Goal: Use online tool/utility: Utilize a website feature to perform a specific function

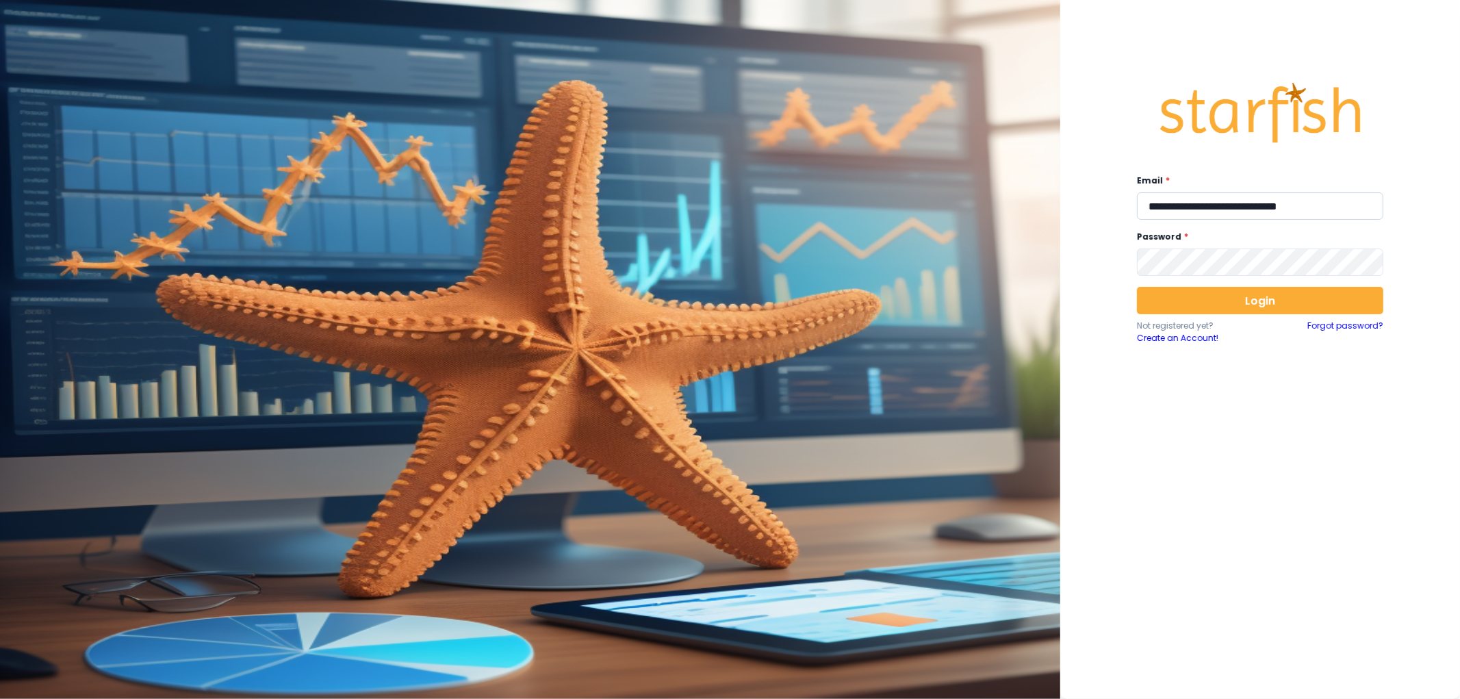
click at [1206, 203] on input "**********" at bounding box center [1260, 205] width 246 height 27
type input "**********"
click at [1233, 300] on button "Login" at bounding box center [1260, 300] width 246 height 27
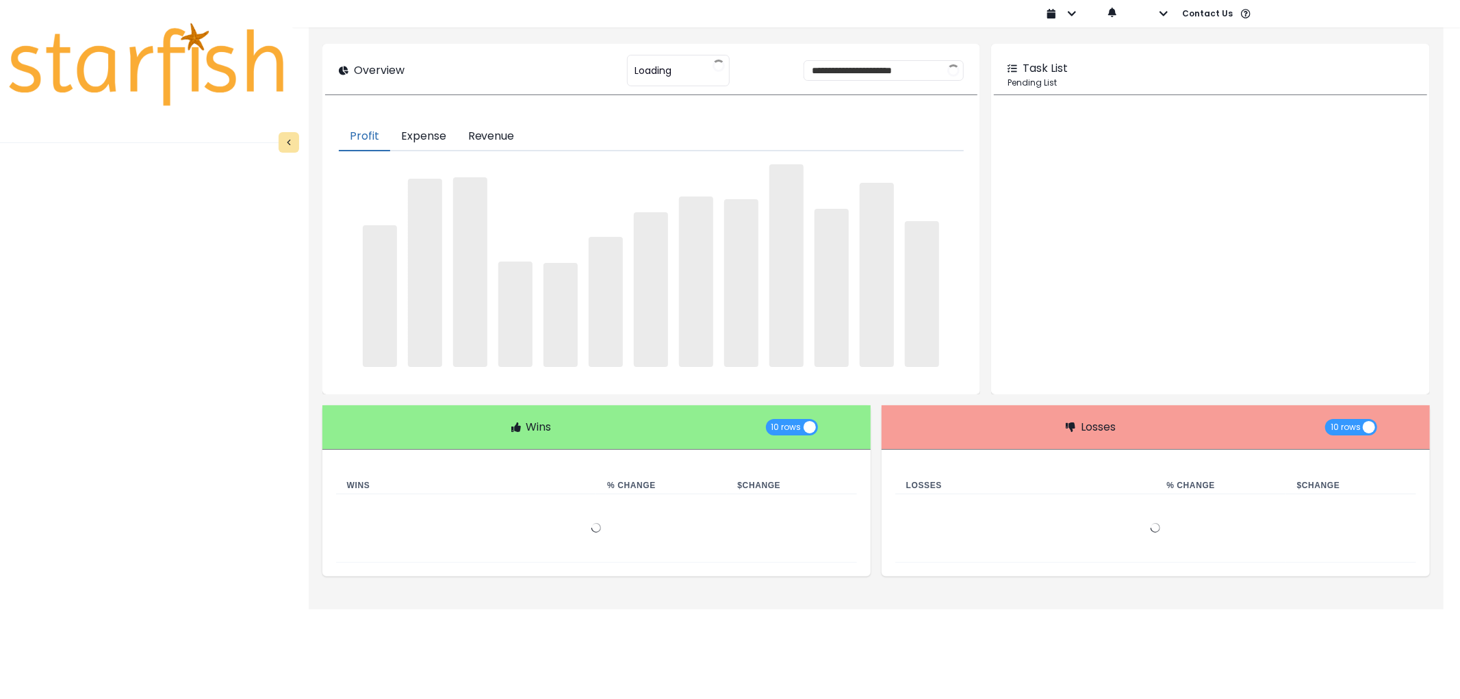
type input "********"
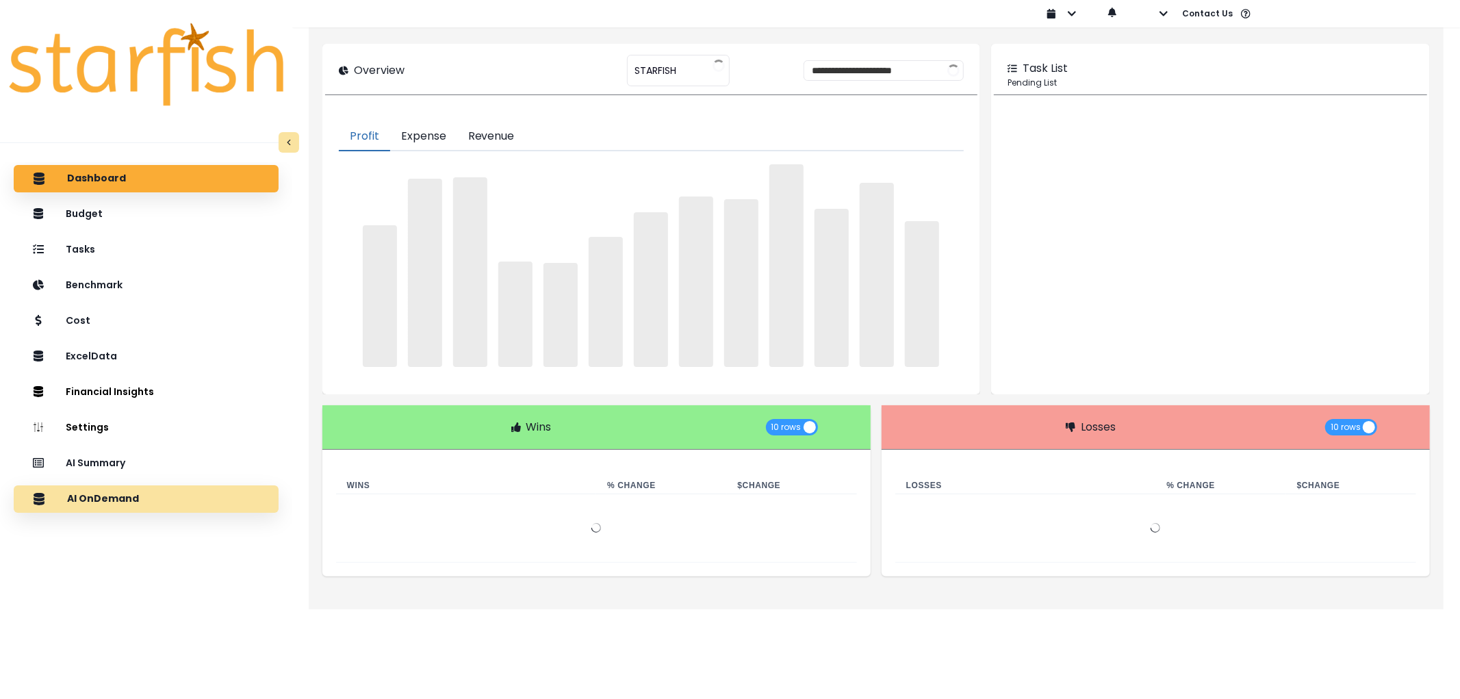
click at [118, 500] on p "AI OnDemand" at bounding box center [103, 499] width 72 height 12
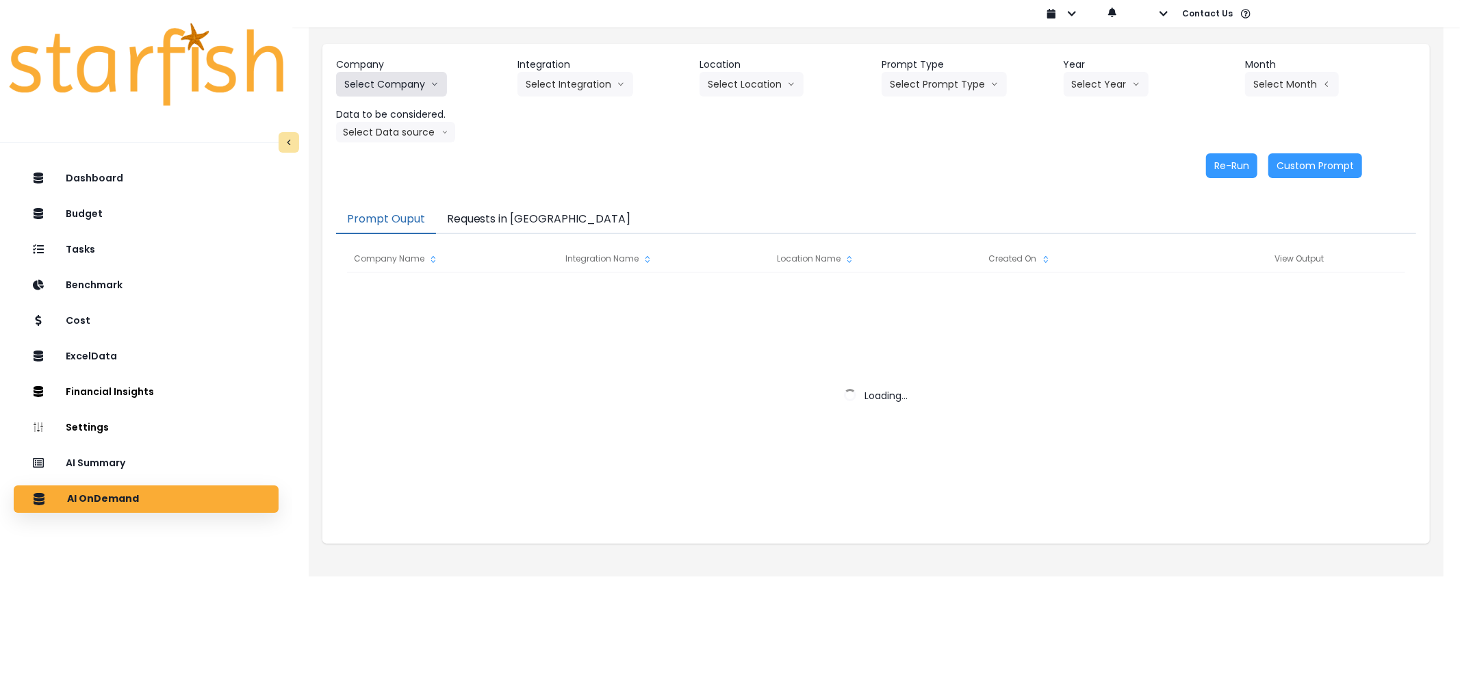
click at [416, 87] on button "Select Company" at bounding box center [391, 84] width 111 height 25
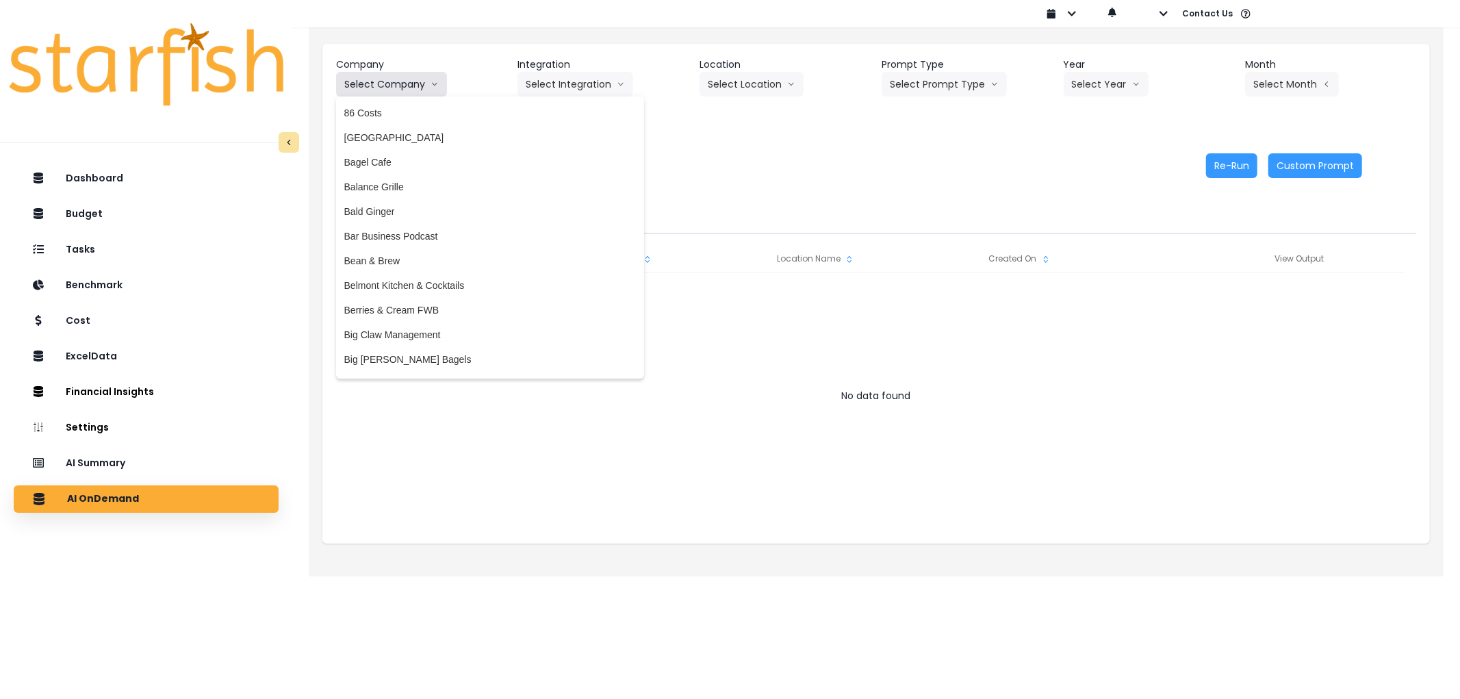
click at [416, 87] on button "Select Company" at bounding box center [391, 84] width 111 height 25
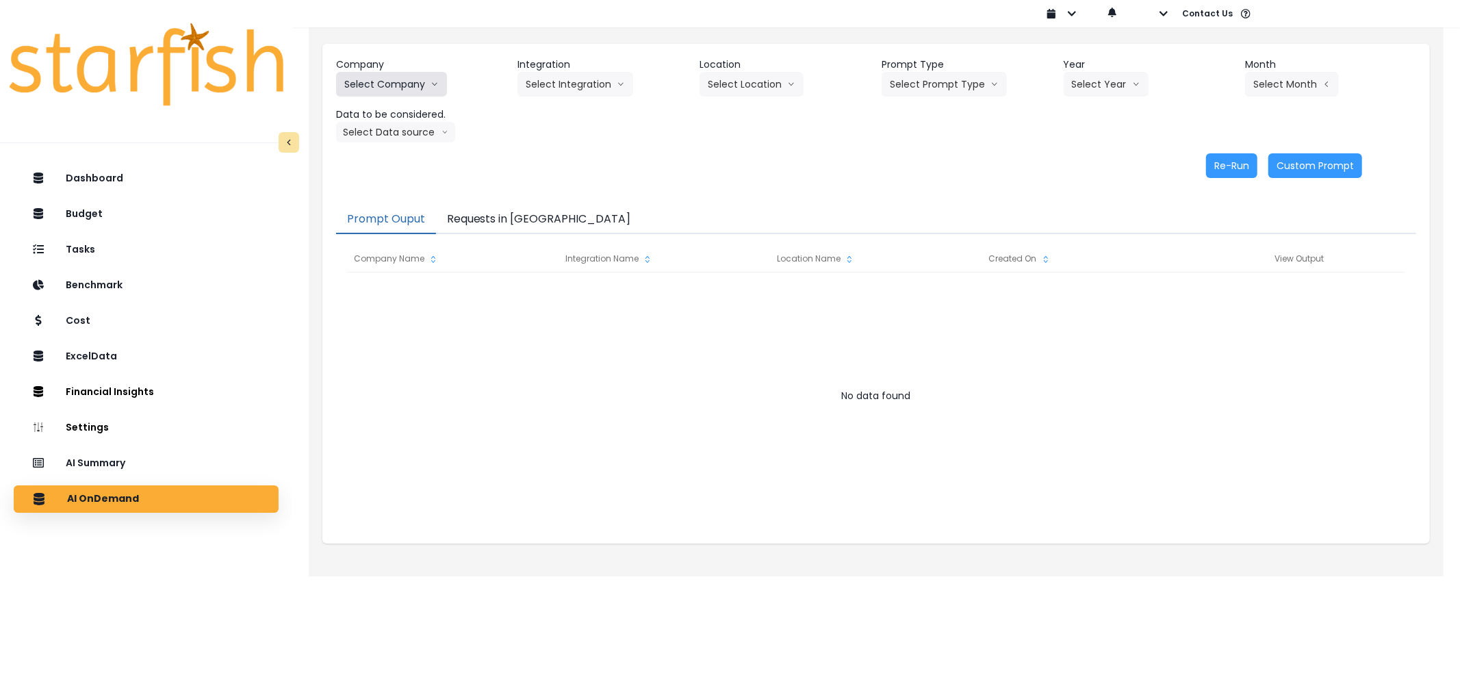
click at [416, 87] on button "Select Company" at bounding box center [391, 84] width 111 height 25
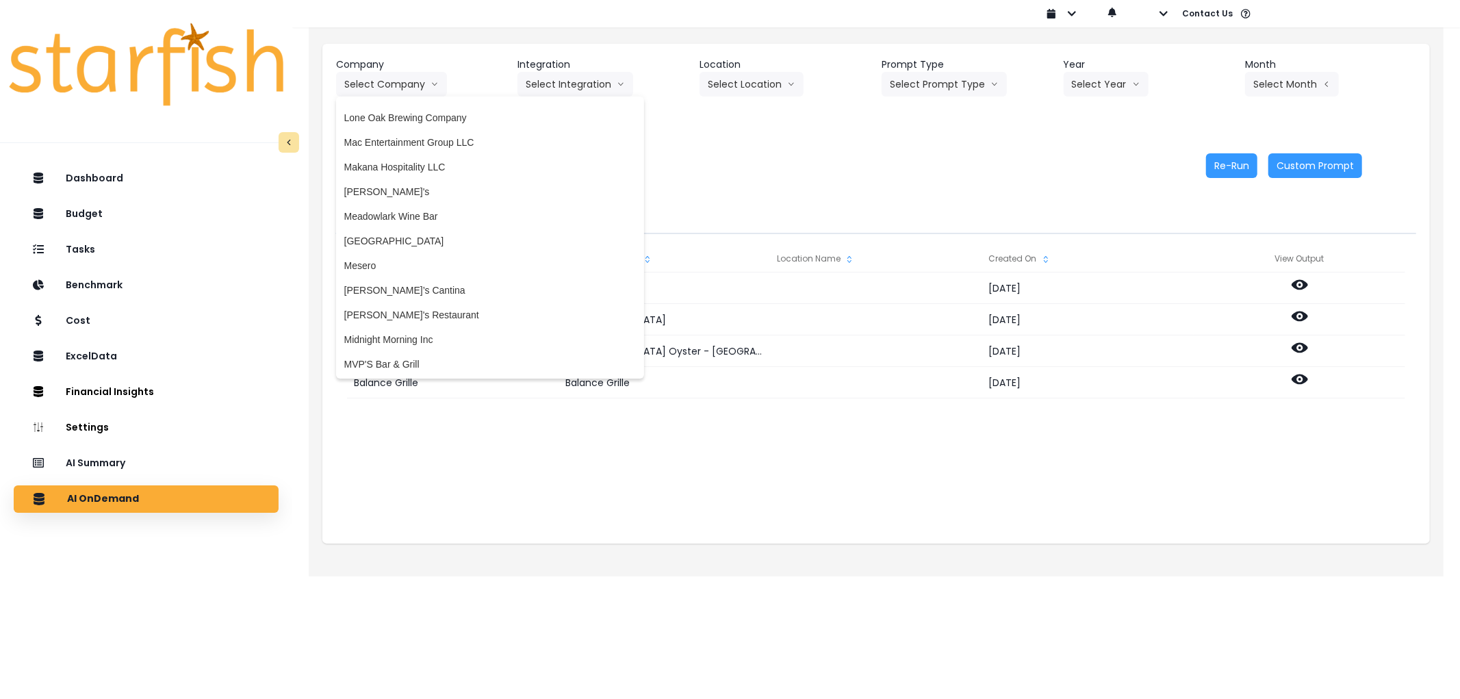
scroll to position [3553, 0]
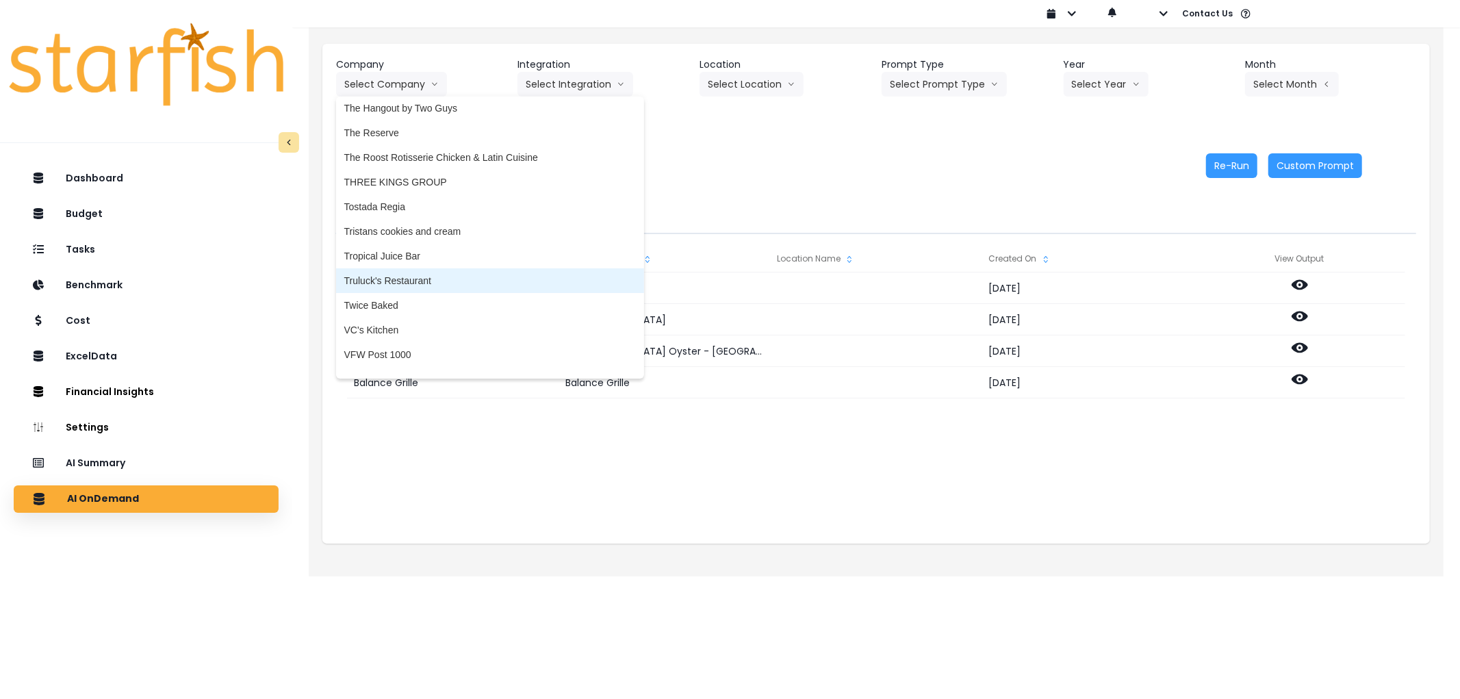
click at [438, 283] on li "Truluck's Restaurant" at bounding box center [490, 280] width 308 height 25
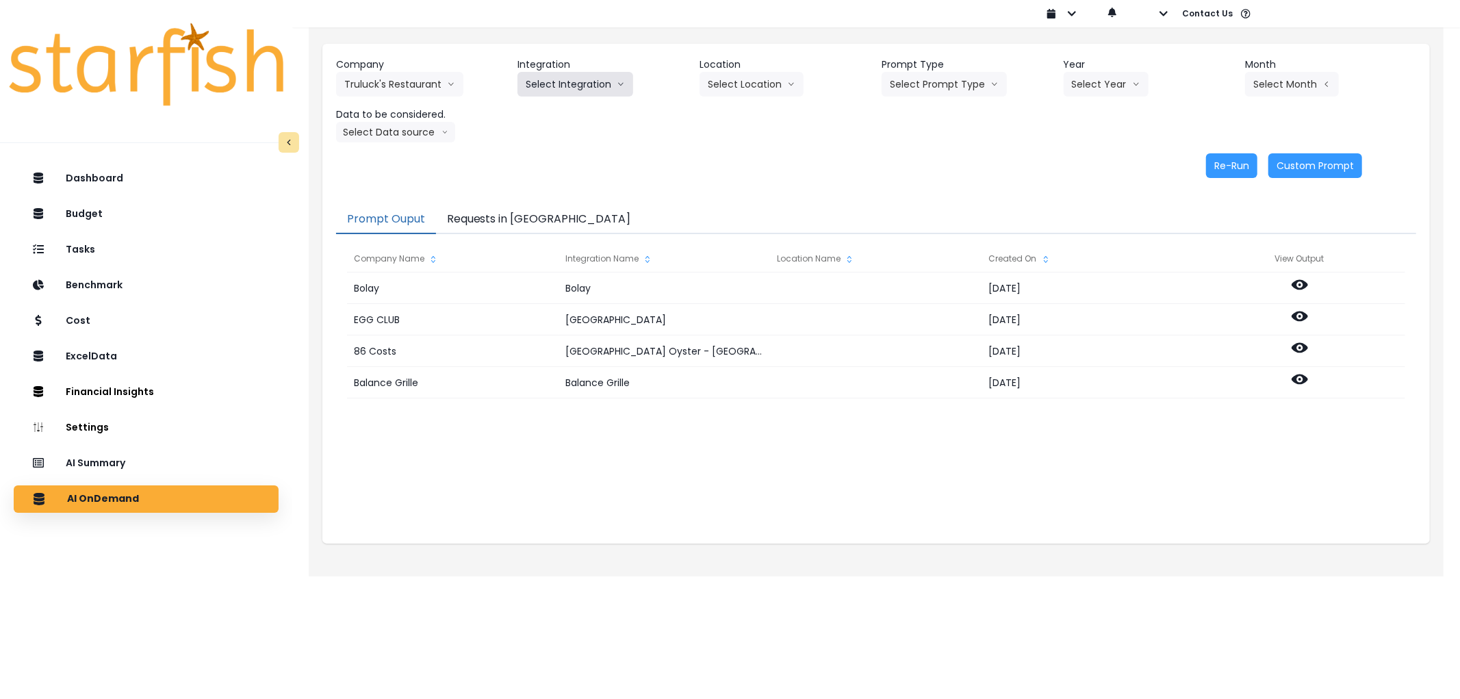
click at [576, 82] on button "Select Integration" at bounding box center [575, 84] width 116 height 25
click at [512, 114] on div "Company [PERSON_NAME] Restaurant 86 Costs Asti Bagel Cafe Balance Grille Bald G…" at bounding box center [876, 99] width 1080 height 85
click at [552, 84] on button "Select Integration" at bounding box center [575, 84] width 116 height 25
click at [548, 126] on ul "R365" at bounding box center [536, 113] width 39 height 33
click at [543, 110] on span "R365" at bounding box center [537, 113] width 23 height 14
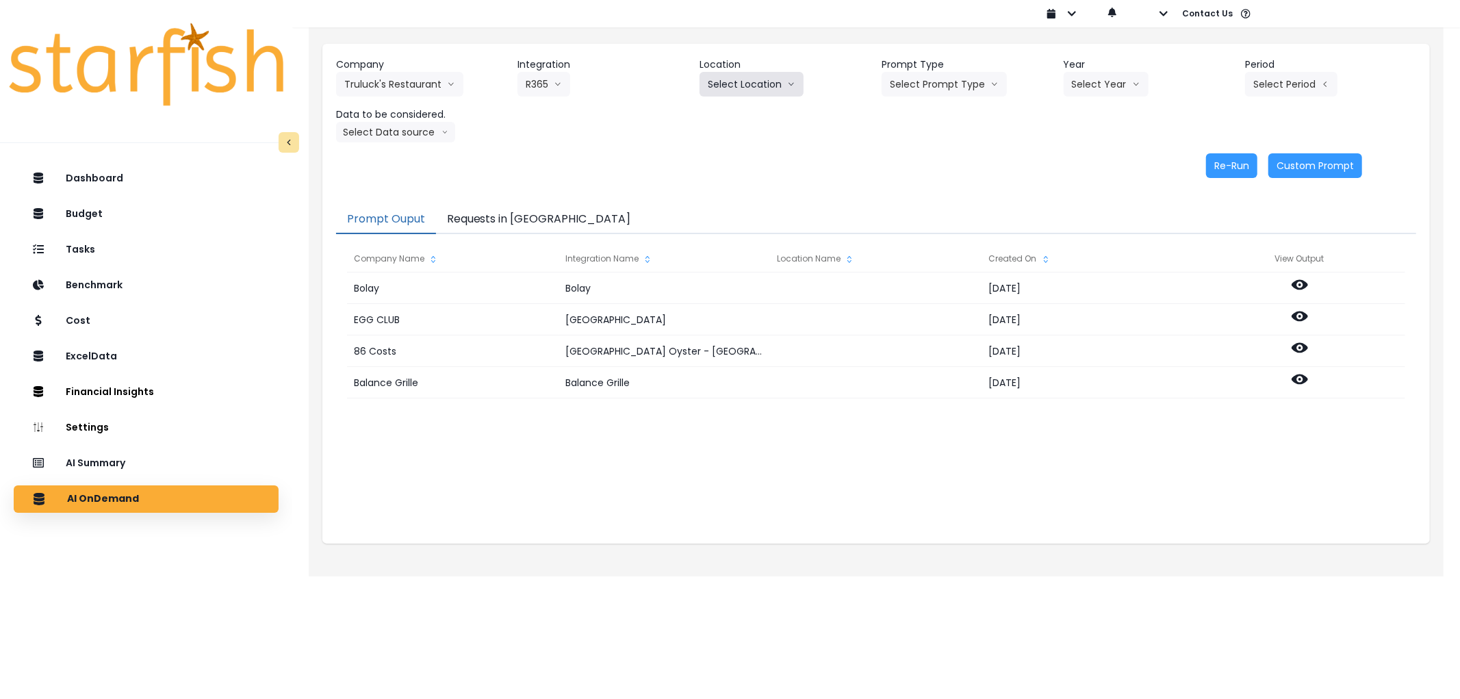
click at [756, 75] on button "Select Location" at bounding box center [752, 84] width 104 height 25
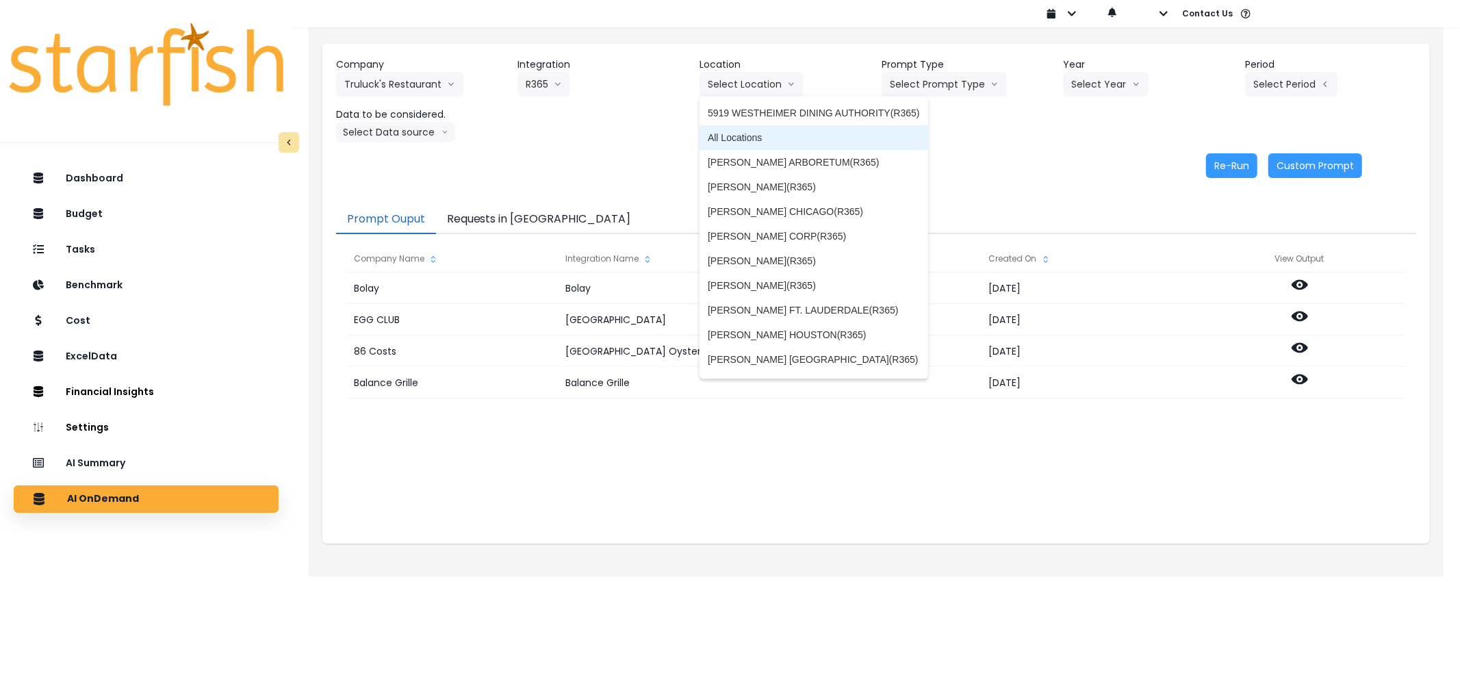
click at [729, 131] on span "All Locations" at bounding box center [814, 138] width 212 height 14
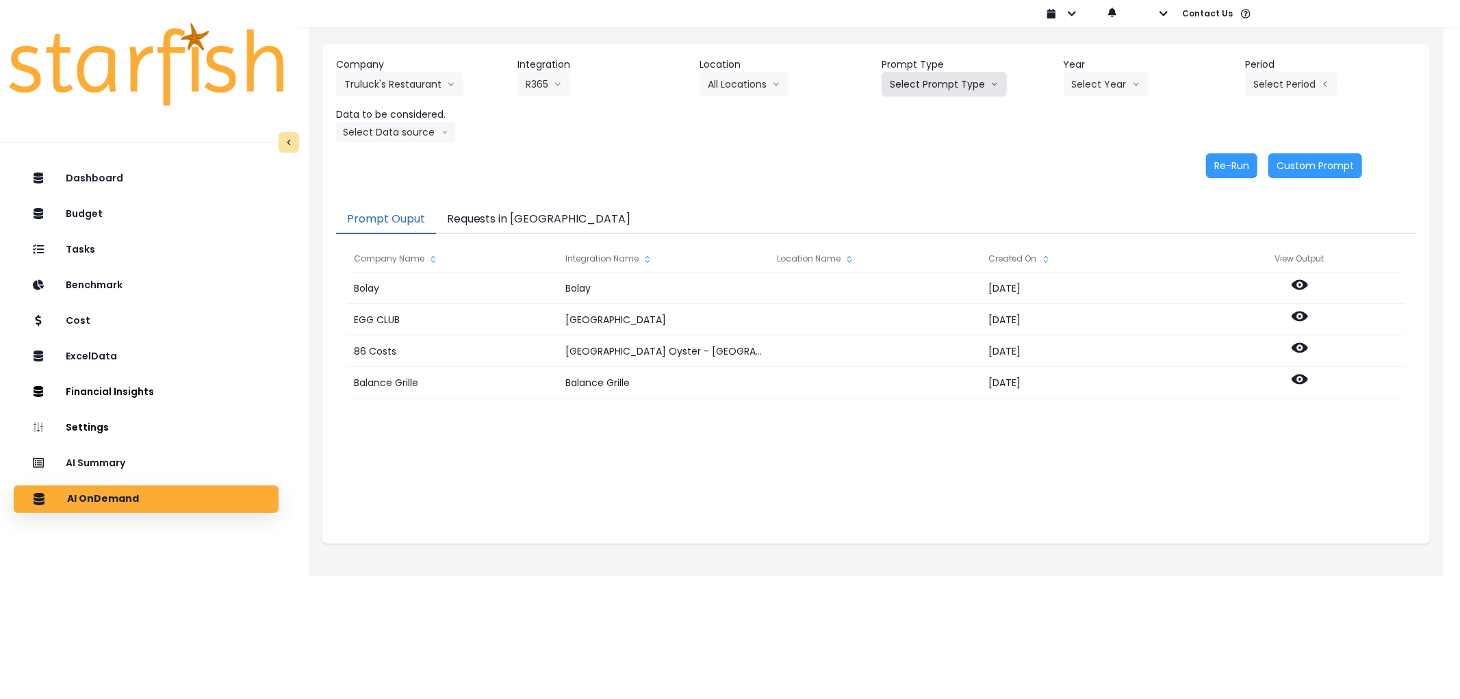
click at [936, 76] on button "Select Prompt Type" at bounding box center [944, 84] width 125 height 25
click at [913, 156] on span "Error Task" at bounding box center [928, 162] width 77 height 14
click at [1099, 91] on button "Select Year" at bounding box center [1106, 84] width 85 height 25
click at [1090, 159] on span "2025" at bounding box center [1082, 162] width 21 height 14
click at [1261, 92] on button "Select Period" at bounding box center [1291, 84] width 92 height 25
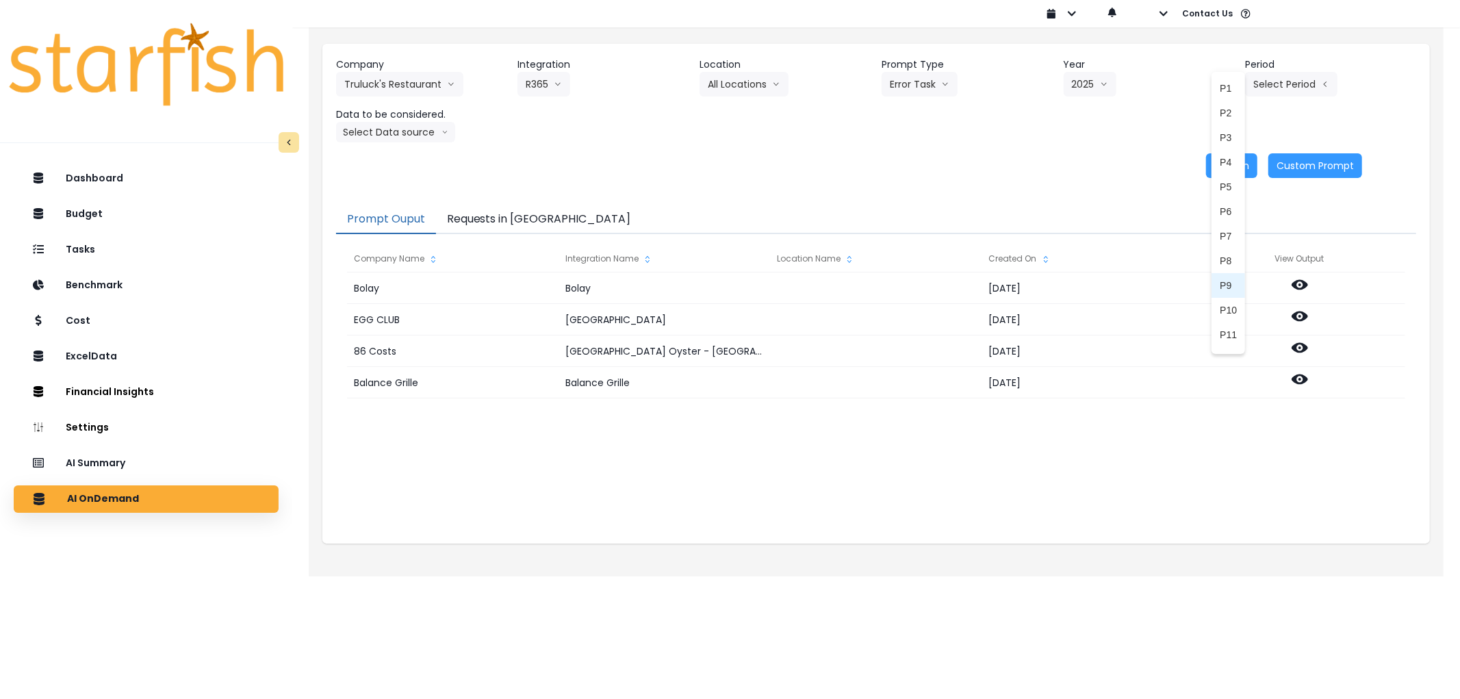
click at [1223, 284] on span "P9" at bounding box center [1228, 286] width 17 height 14
click at [402, 134] on button "Select Data source" at bounding box center [395, 132] width 119 height 21
click at [392, 161] on span "Comparison overtime" at bounding box center [389, 159] width 91 height 14
click at [1223, 178] on div "Company [PERSON_NAME] Restaurant 86 Costs Asti Bagel Cafe Balance Grille Bald G…" at bounding box center [876, 118] width 1108 height 148
click at [1223, 174] on button "Re-Run" at bounding box center [1231, 165] width 51 height 25
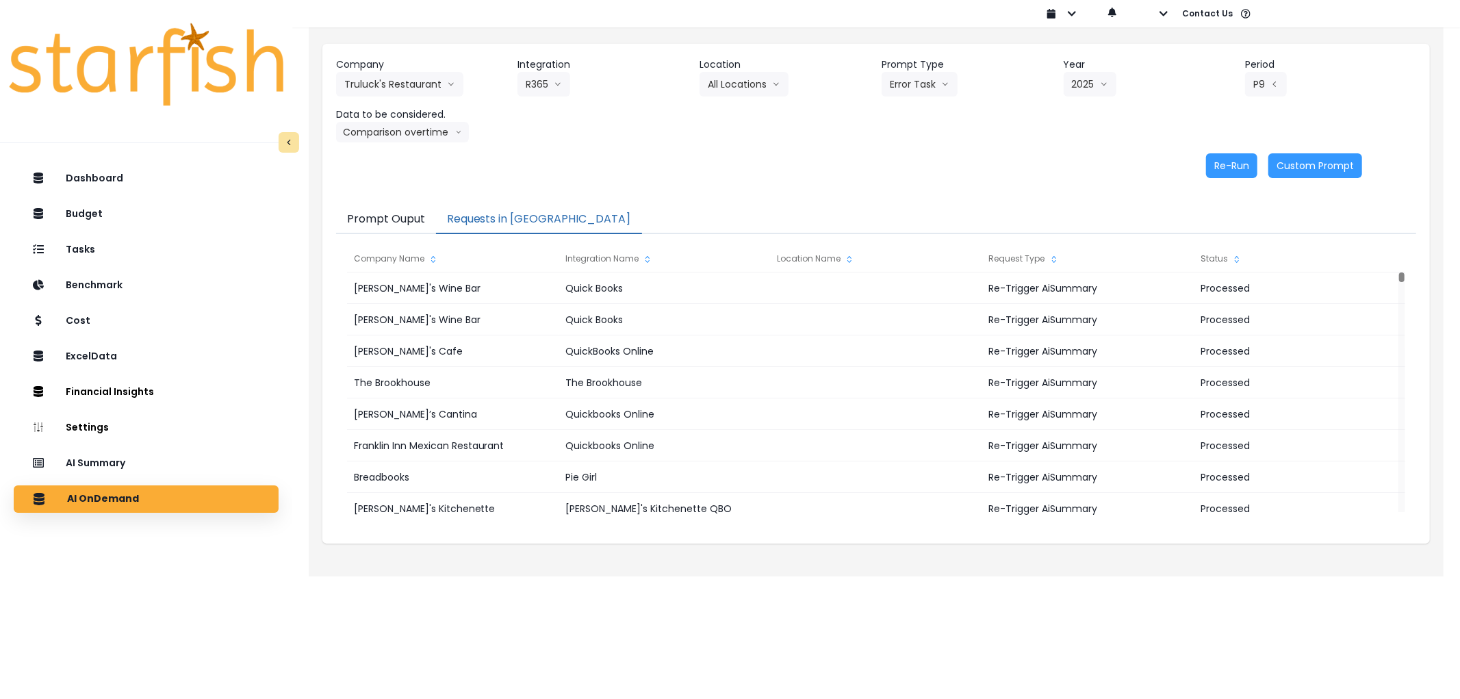
click at [498, 222] on button "Requests in [GEOGRAPHIC_DATA]" at bounding box center [539, 219] width 206 height 29
click at [368, 76] on button "Truluck's Restaurant" at bounding box center [399, 84] width 127 height 25
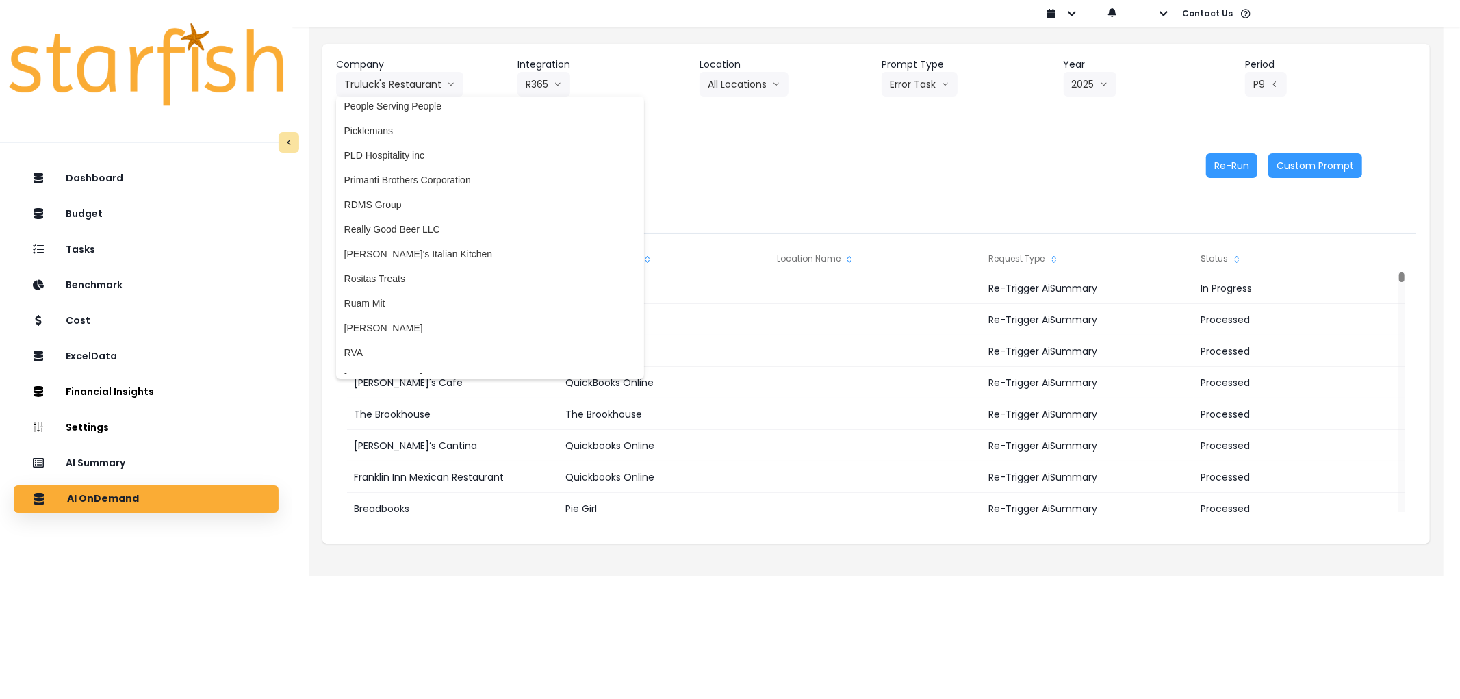
scroll to position [2648, 0]
click at [373, 366] on span "RVA" at bounding box center [490, 373] width 292 height 14
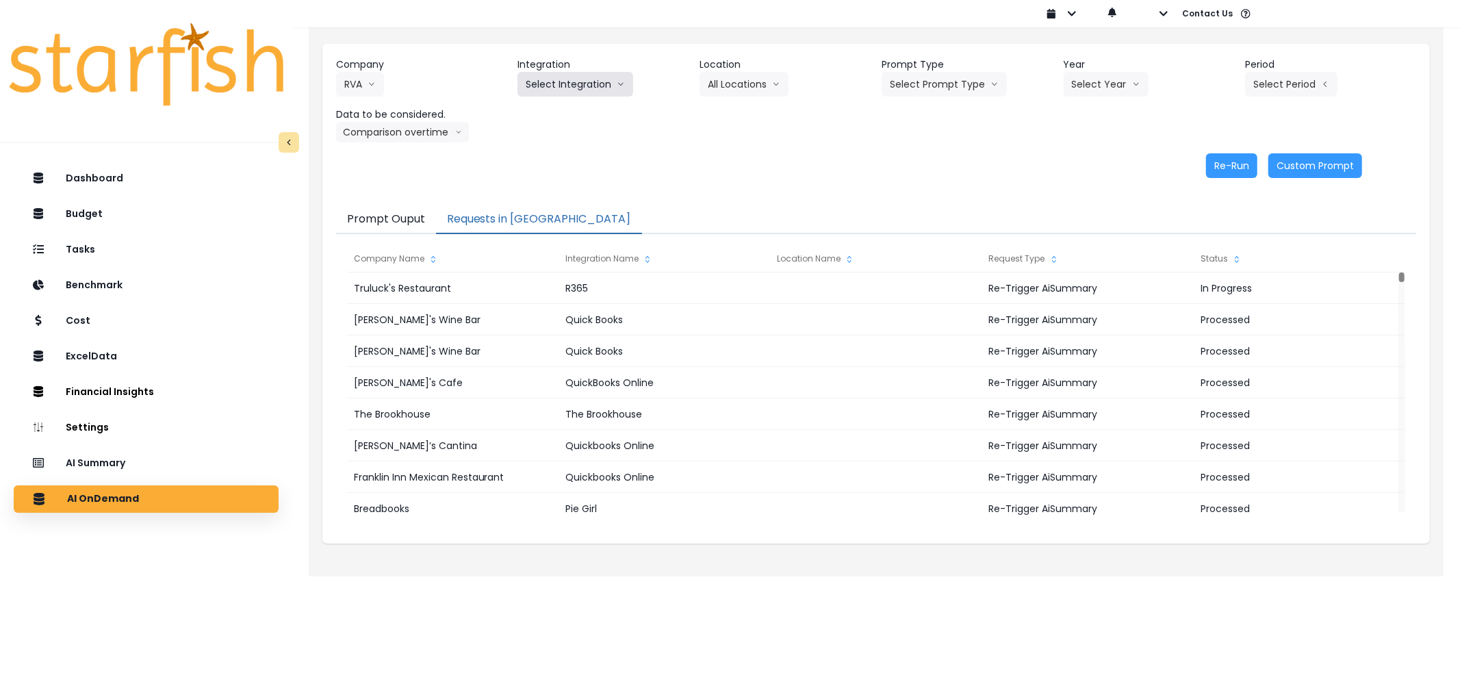
click at [553, 79] on button "Select Integration" at bounding box center [575, 84] width 116 height 25
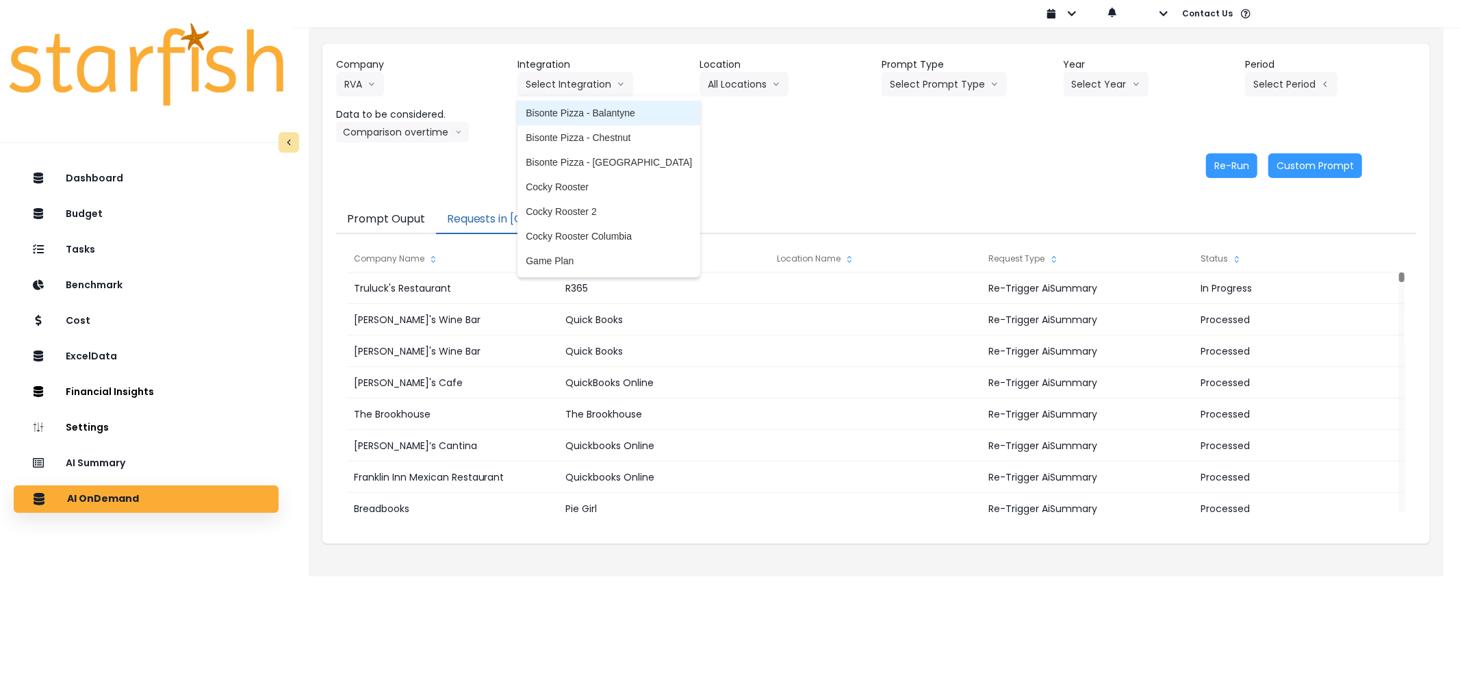
click at [552, 110] on span "Bisonte Pizza - Balantyne" at bounding box center [609, 113] width 166 height 14
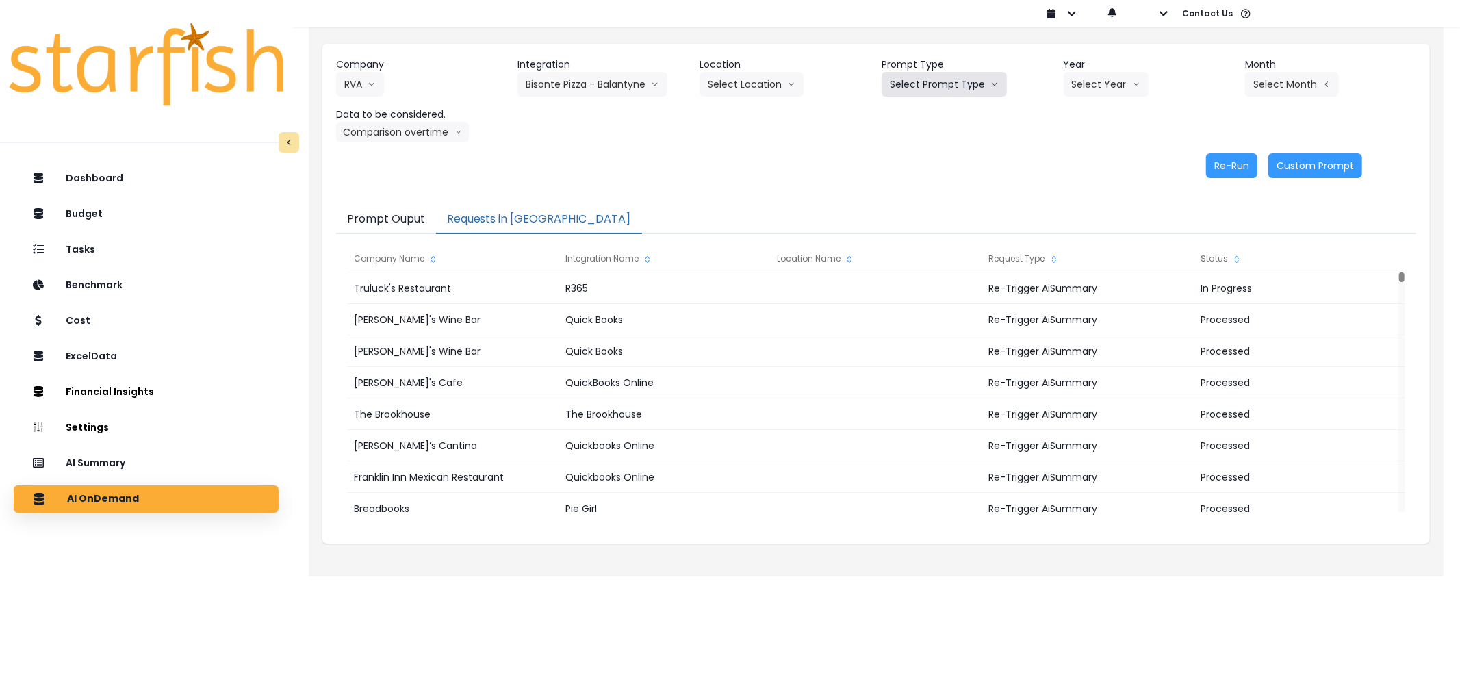
click at [943, 89] on button "Select Prompt Type" at bounding box center [944, 84] width 125 height 25
drag, startPoint x: 942, startPoint y: 156, endPoint x: 993, endPoint y: 119, distance: 63.3
click at [942, 157] on span "Error Task" at bounding box center [928, 162] width 77 height 14
click at [1082, 79] on button "Select Year" at bounding box center [1106, 84] width 85 height 25
click at [1076, 158] on span "2025" at bounding box center [1082, 162] width 21 height 14
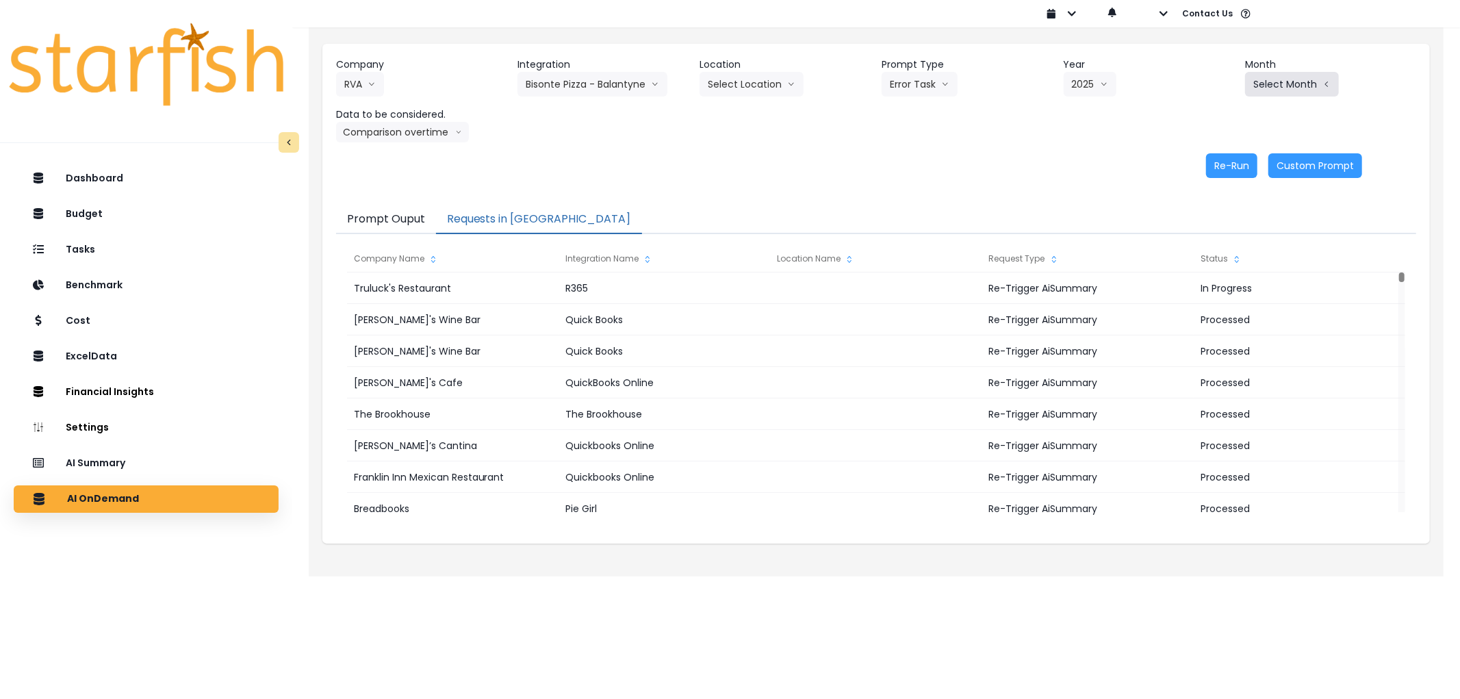
click at [1332, 75] on button "Select Month" at bounding box center [1292, 84] width 94 height 25
click at [1225, 281] on span "Sept" at bounding box center [1223, 286] width 27 height 14
click at [1225, 174] on button "Re-Run" at bounding box center [1231, 165] width 51 height 25
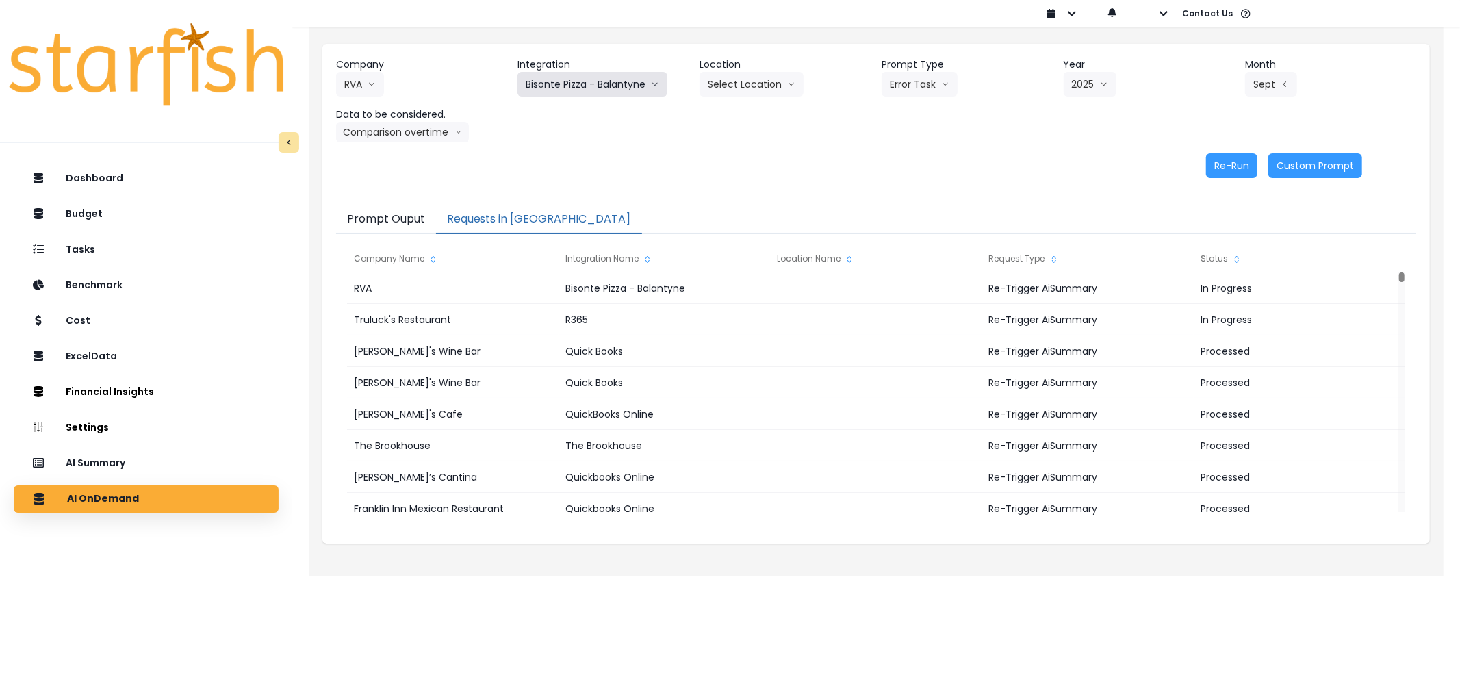
click at [596, 89] on button "Bisonte Pizza - Balantyne" at bounding box center [592, 84] width 150 height 25
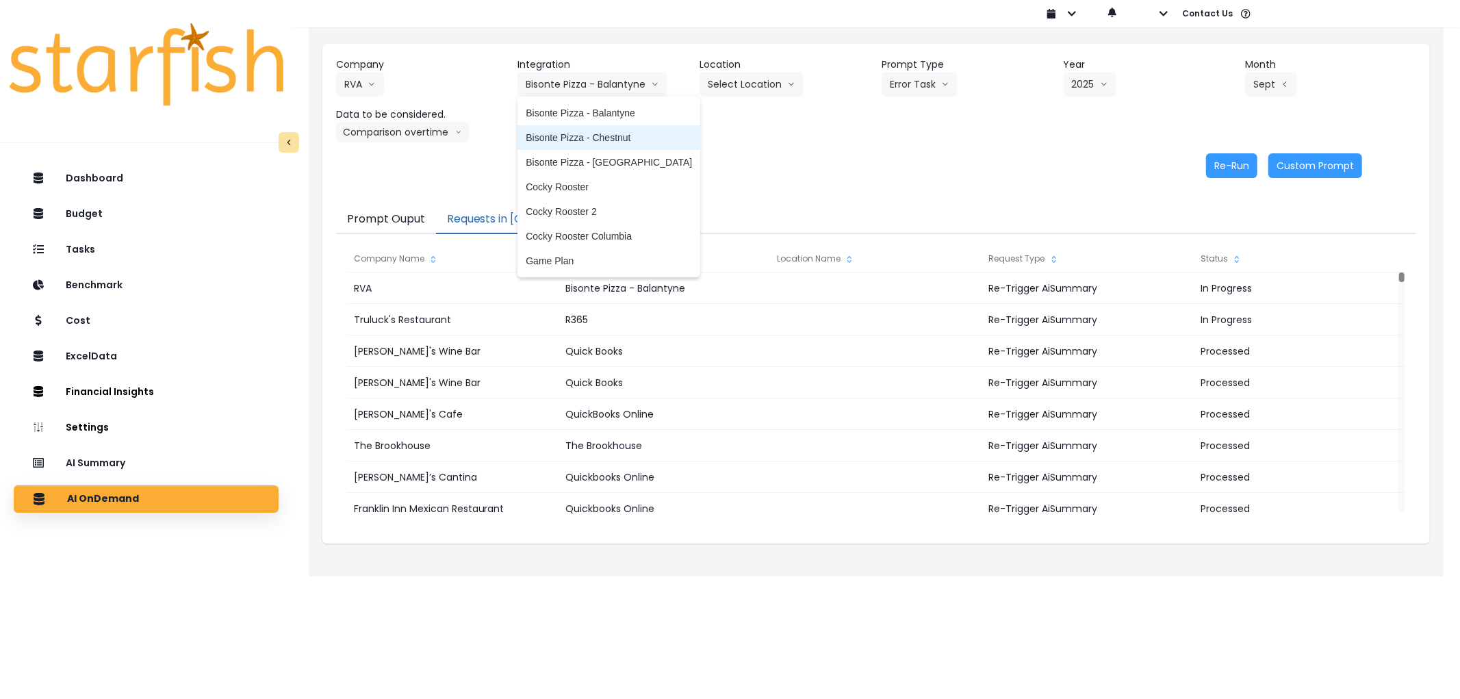
click at [586, 133] on span "Bisonte Pizza - Chestnut" at bounding box center [609, 138] width 166 height 14
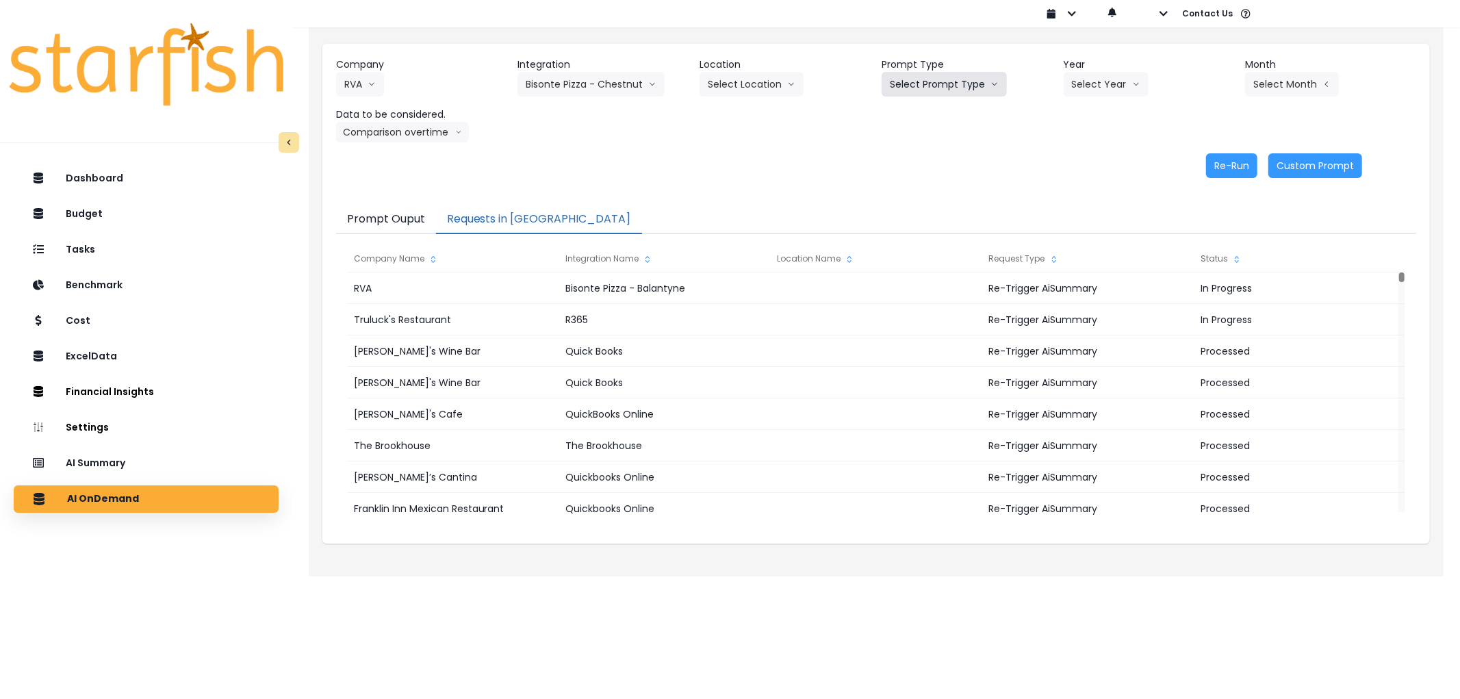
click at [949, 89] on button "Select Prompt Type" at bounding box center [944, 84] width 125 height 25
click at [916, 158] on span "Error Task" at bounding box center [928, 162] width 77 height 14
click at [1095, 85] on button "Select Year" at bounding box center [1106, 84] width 85 height 25
click at [1077, 172] on li "2025" at bounding box center [1083, 162] width 38 height 25
click at [1284, 74] on button "Select Month" at bounding box center [1292, 84] width 94 height 25
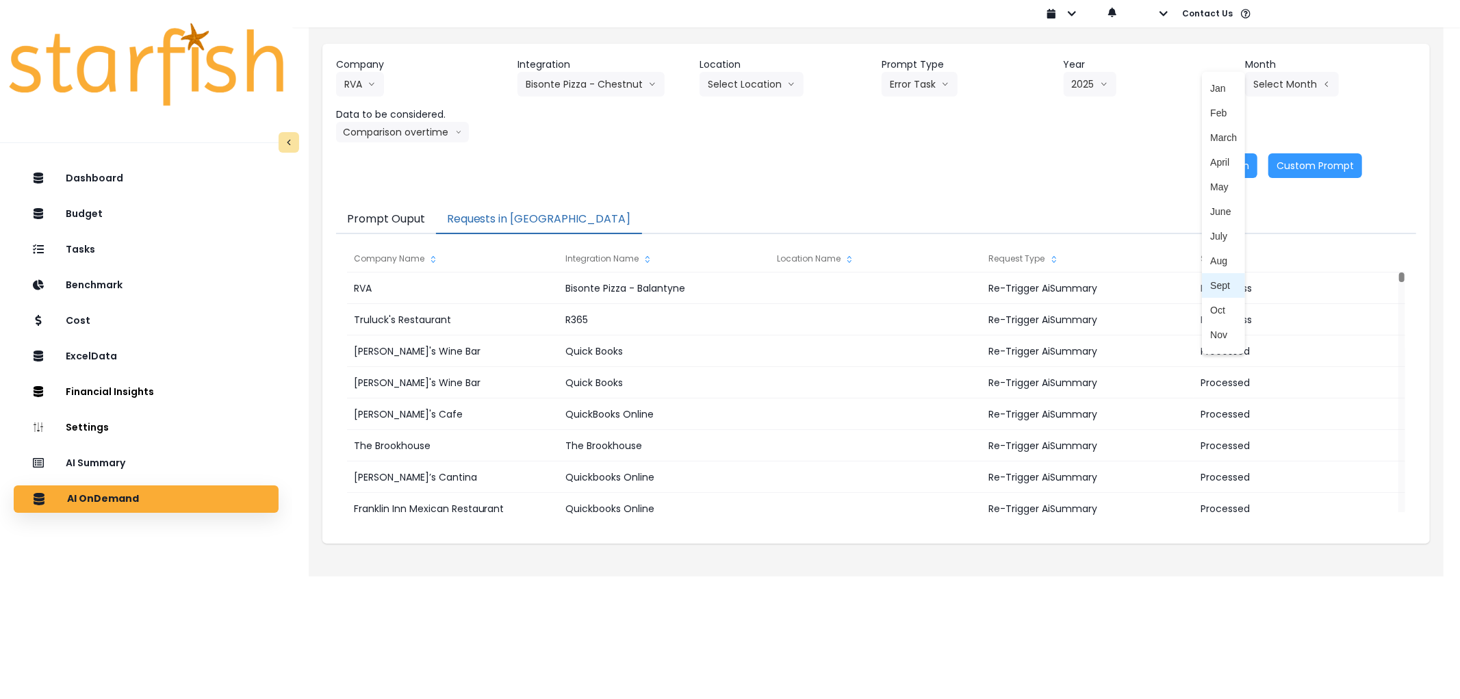
click at [1210, 279] on span "Sept" at bounding box center [1223, 286] width 27 height 14
click at [1217, 170] on button "Re-Run" at bounding box center [1231, 165] width 51 height 25
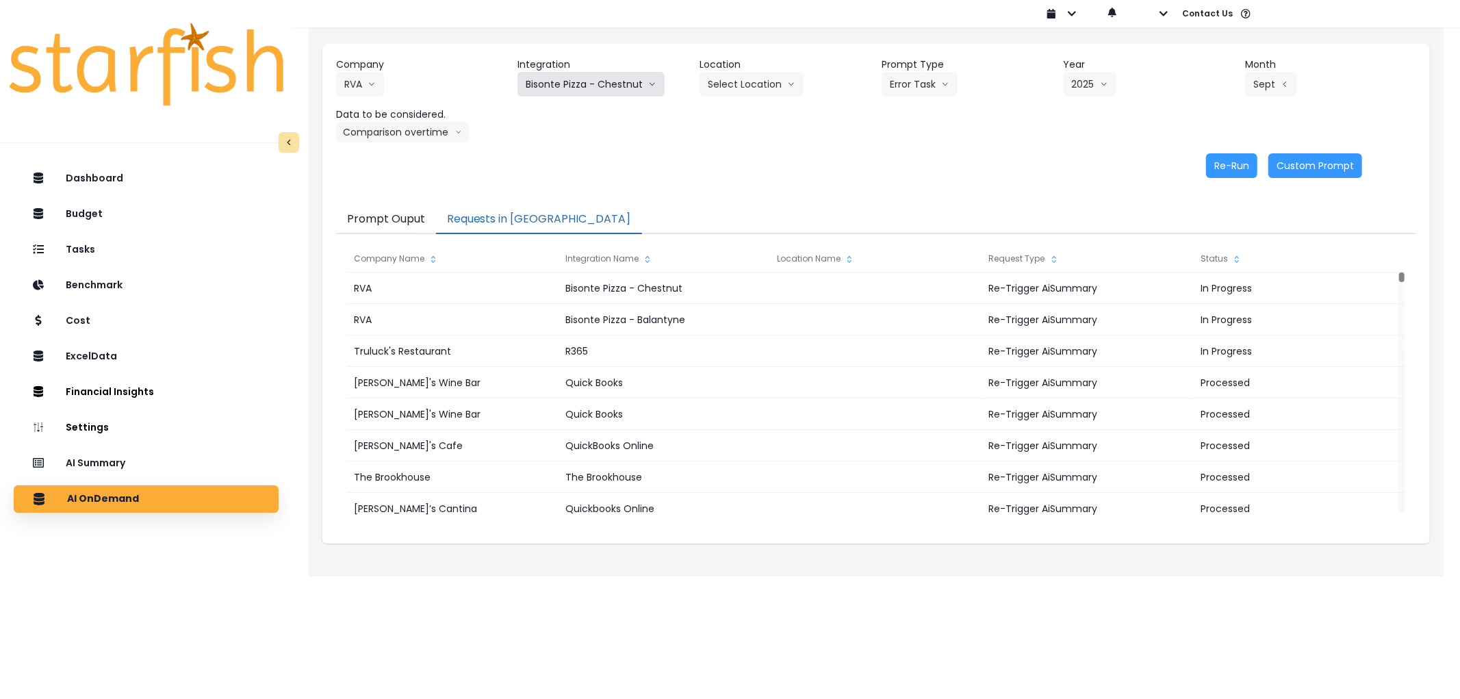
click at [564, 84] on button "Bisonte Pizza - Chestnut" at bounding box center [590, 84] width 147 height 25
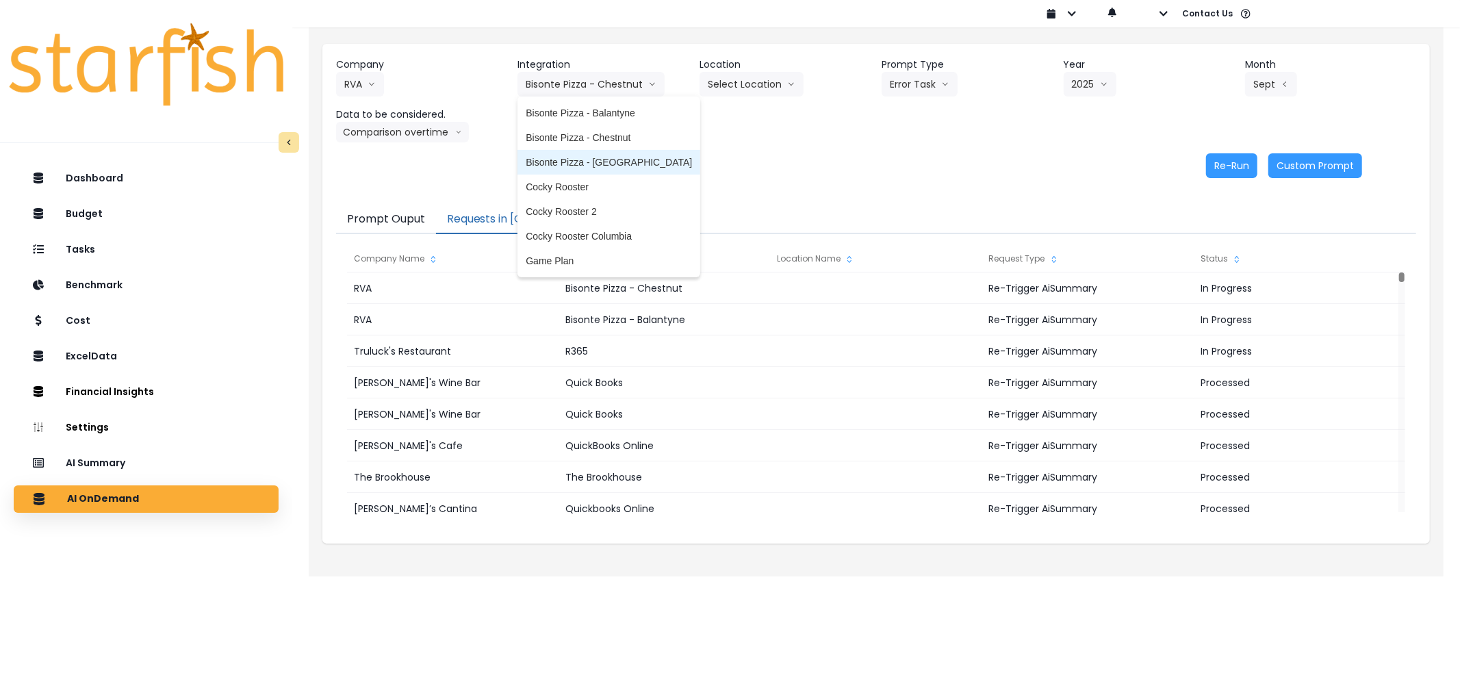
click at [571, 166] on span "Bisonte Pizza - [GEOGRAPHIC_DATA]" at bounding box center [609, 162] width 166 height 14
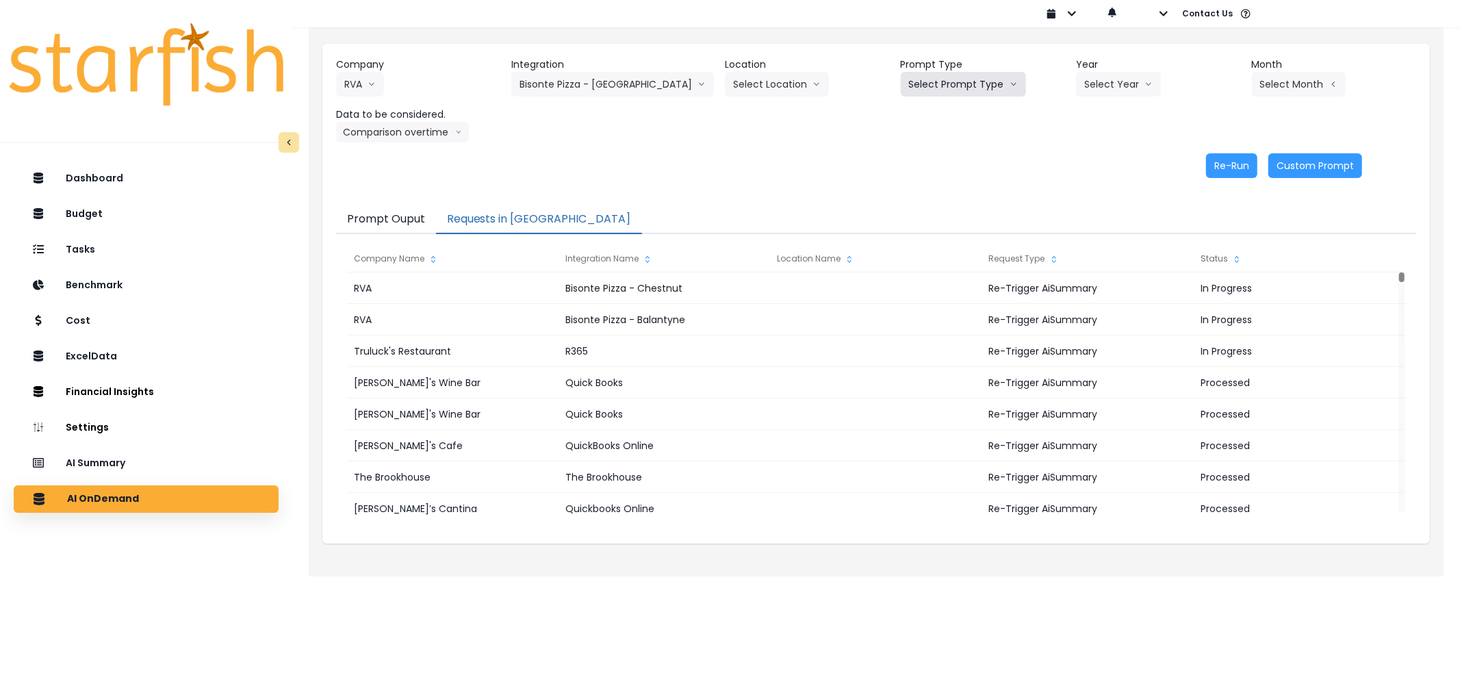
click at [979, 82] on button "Select Prompt Type" at bounding box center [963, 84] width 125 height 25
click at [949, 155] on span "Error Task" at bounding box center [947, 162] width 77 height 14
click at [1104, 82] on button "Select Year" at bounding box center [1118, 84] width 85 height 25
click at [1091, 155] on span "2025" at bounding box center [1094, 162] width 21 height 14
click at [1282, 70] on header "Month" at bounding box center [1334, 64] width 164 height 14
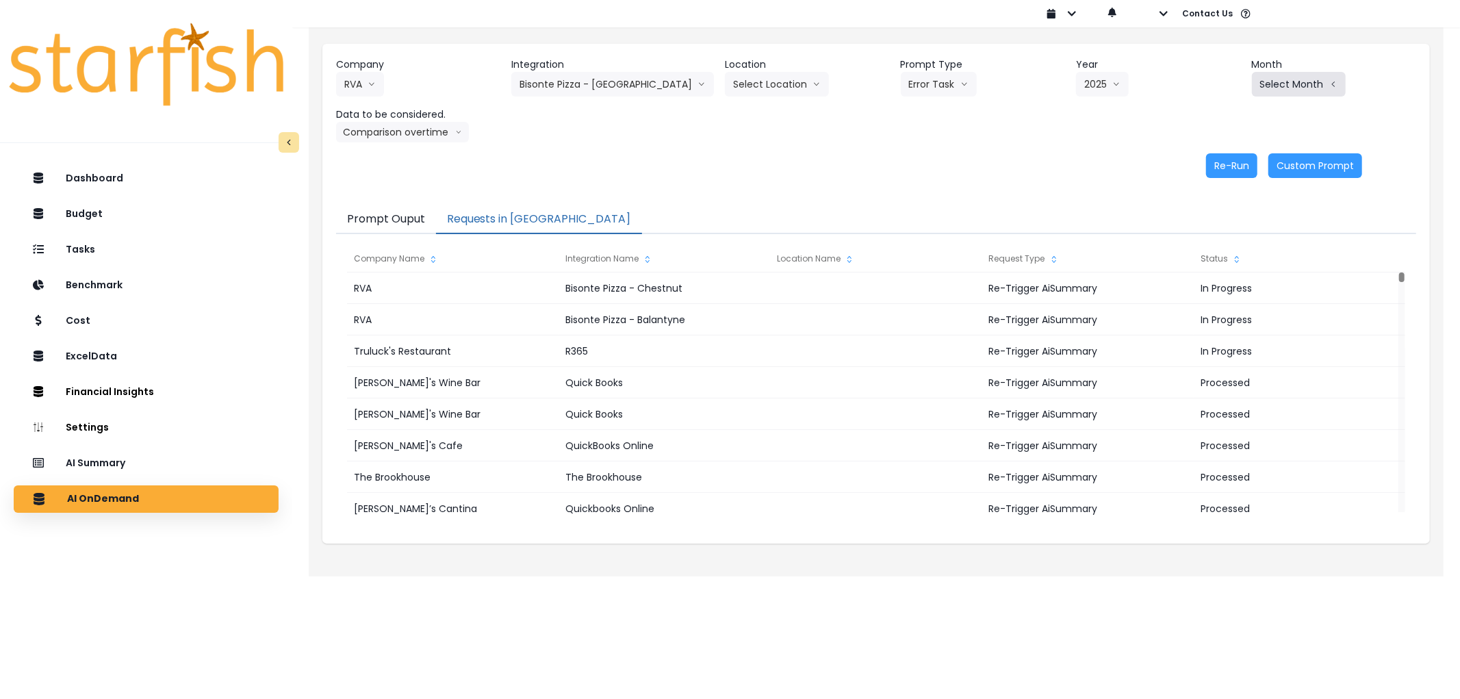
click at [1283, 84] on button "Select Month" at bounding box center [1299, 84] width 94 height 25
click at [1217, 283] on span "Sept" at bounding box center [1230, 286] width 27 height 14
click at [1236, 172] on button "Re-Run" at bounding box center [1231, 165] width 51 height 25
